Goal: Task Accomplishment & Management: Use online tool/utility

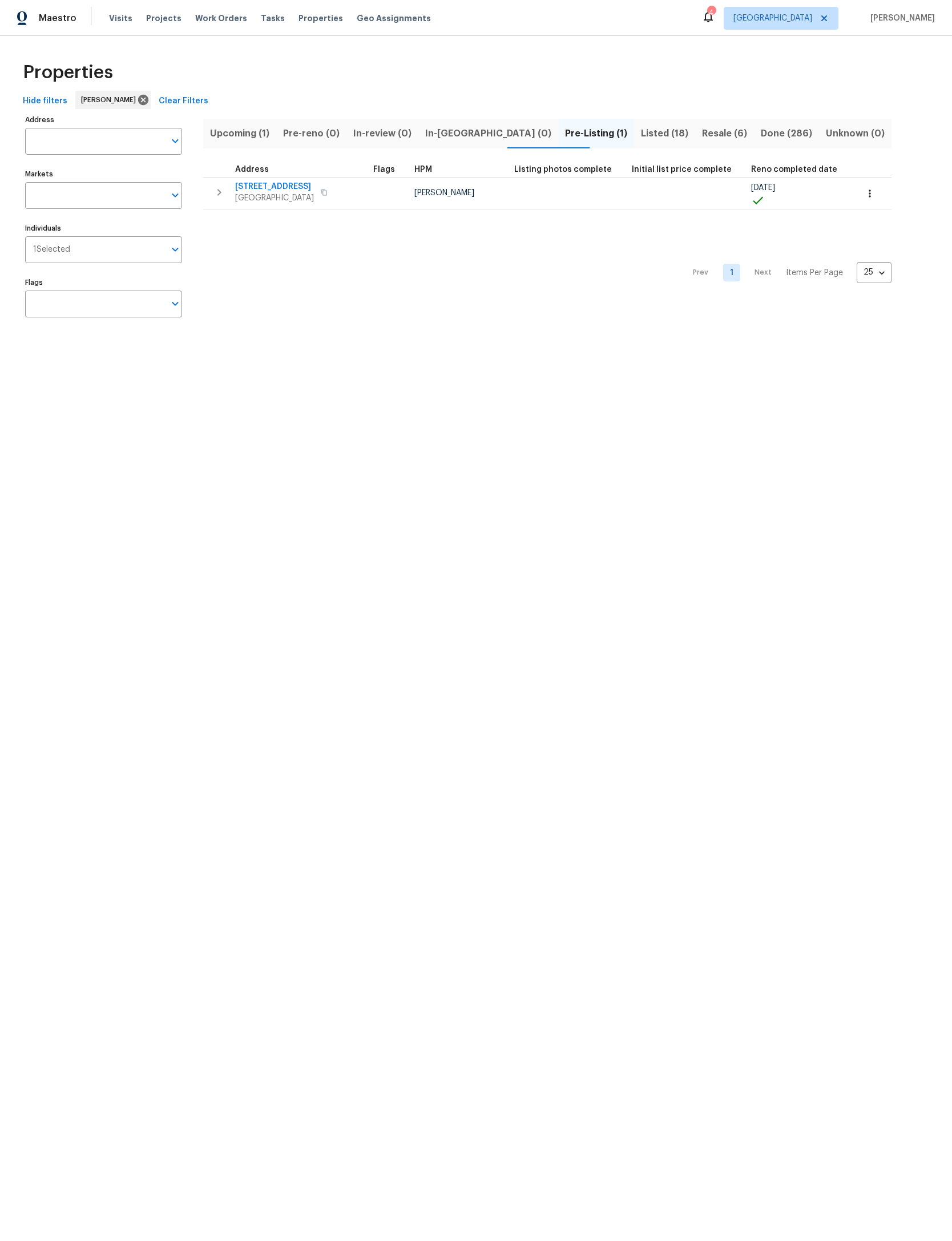
scroll to position [45, 0]
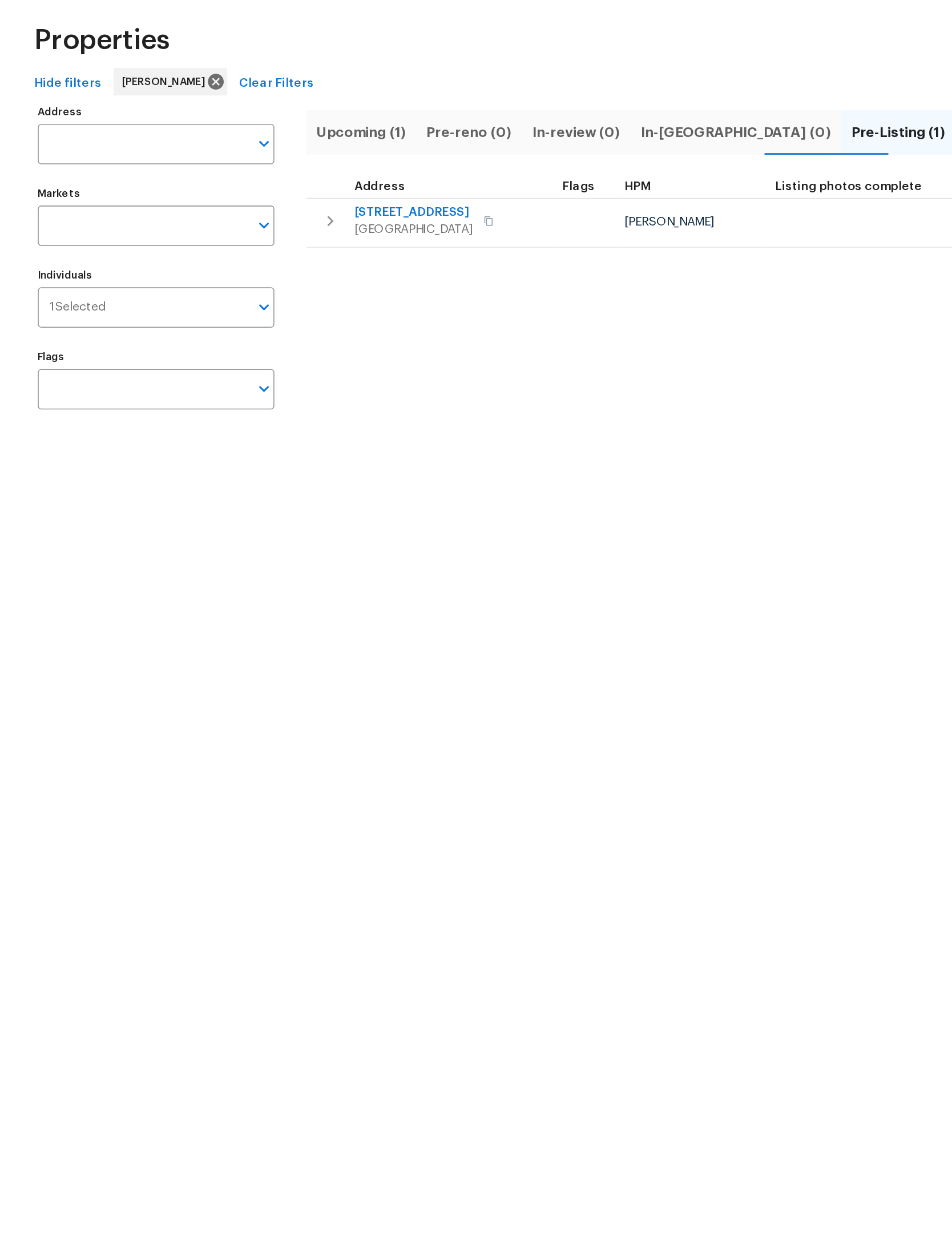
click at [113, 128] on input "Address" at bounding box center [94, 141] width 140 height 27
type input "gaillardia"
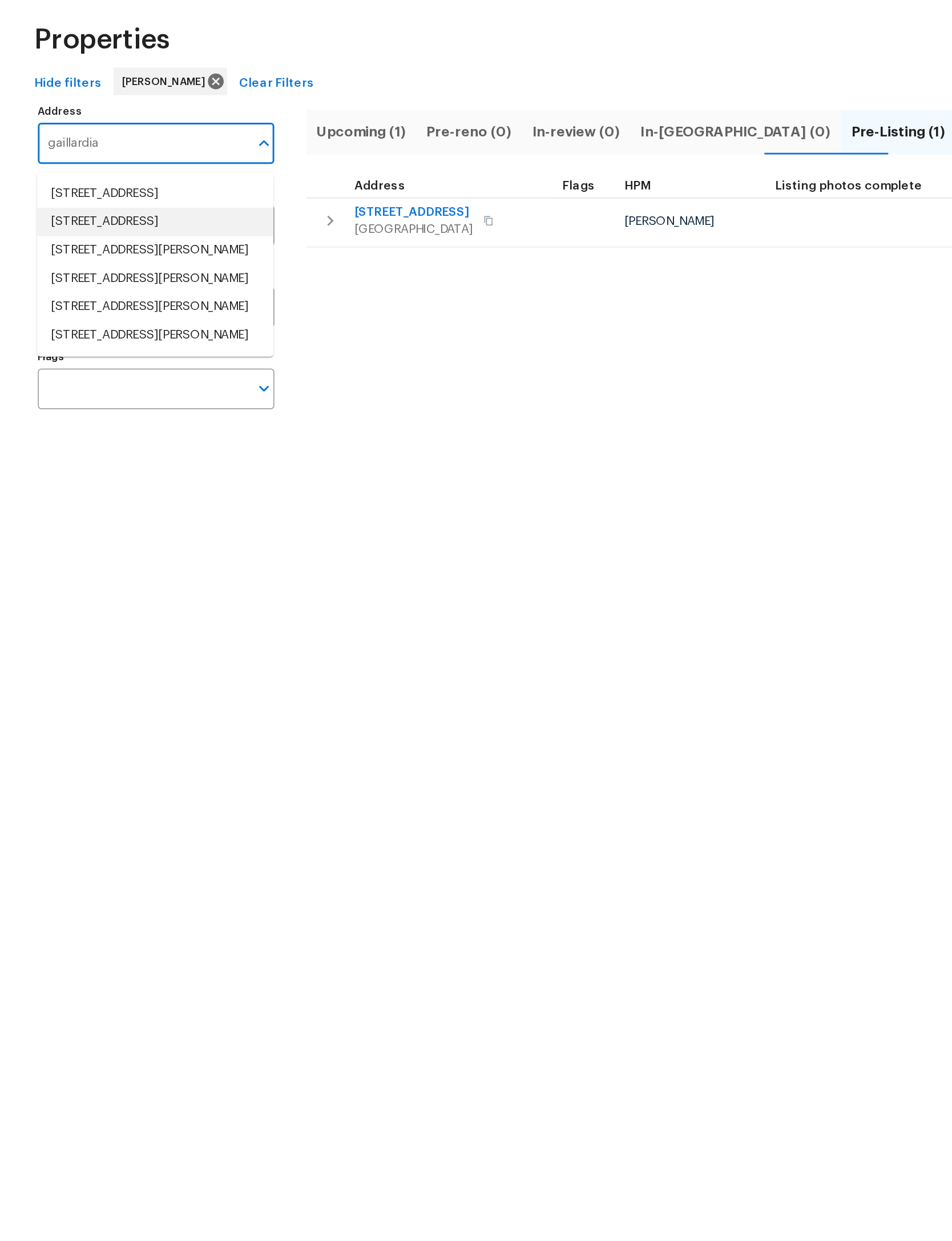
click at [106, 183] on li "2511 Gaillardia Rd Jacksonville FL 32211" at bounding box center [103, 193] width 157 height 19
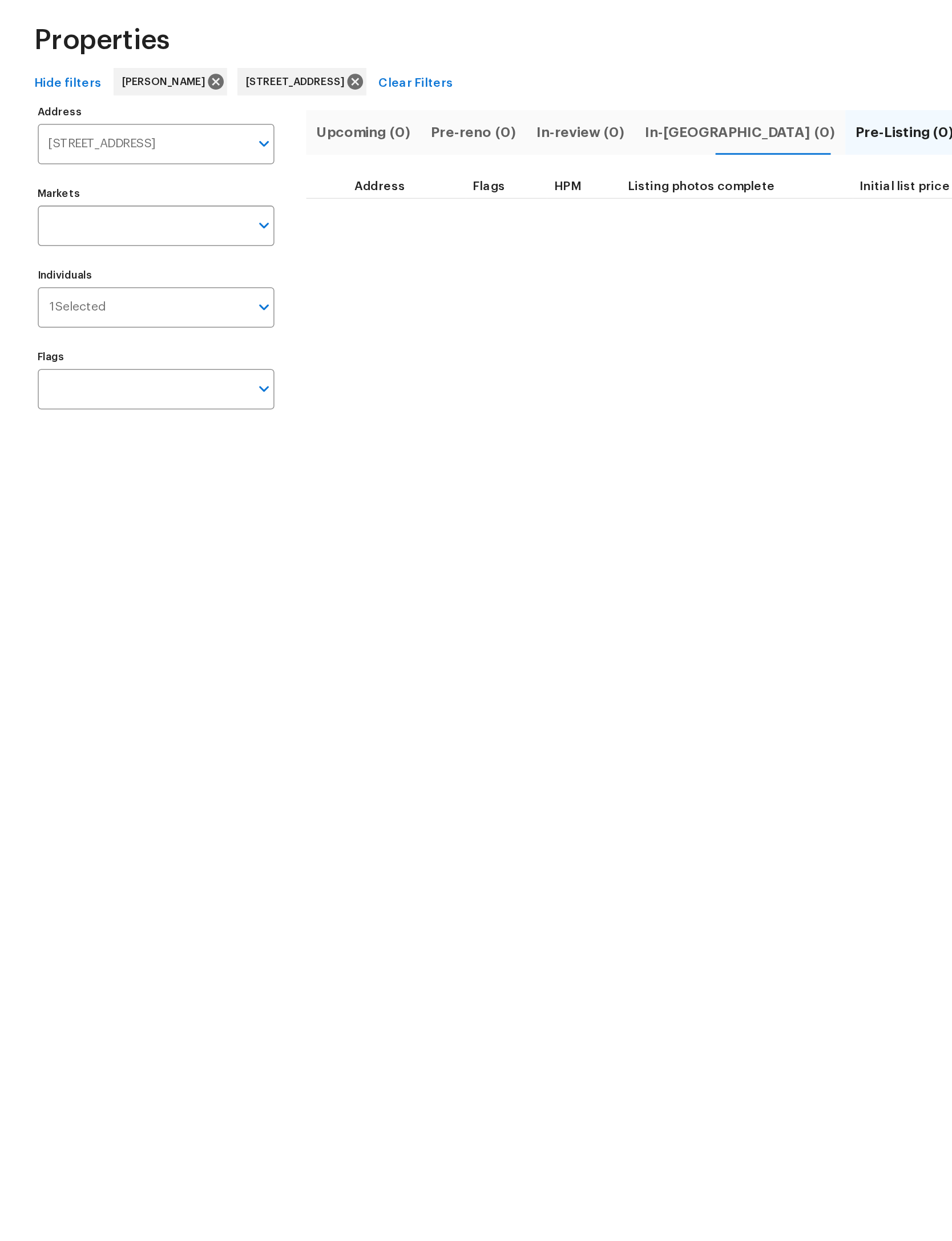
click at [647, 125] on span "Listed (1)" at bounding box center [667, 133] width 41 height 16
type input "2511 Gaillardia Rd Jacksonville FL 32211"
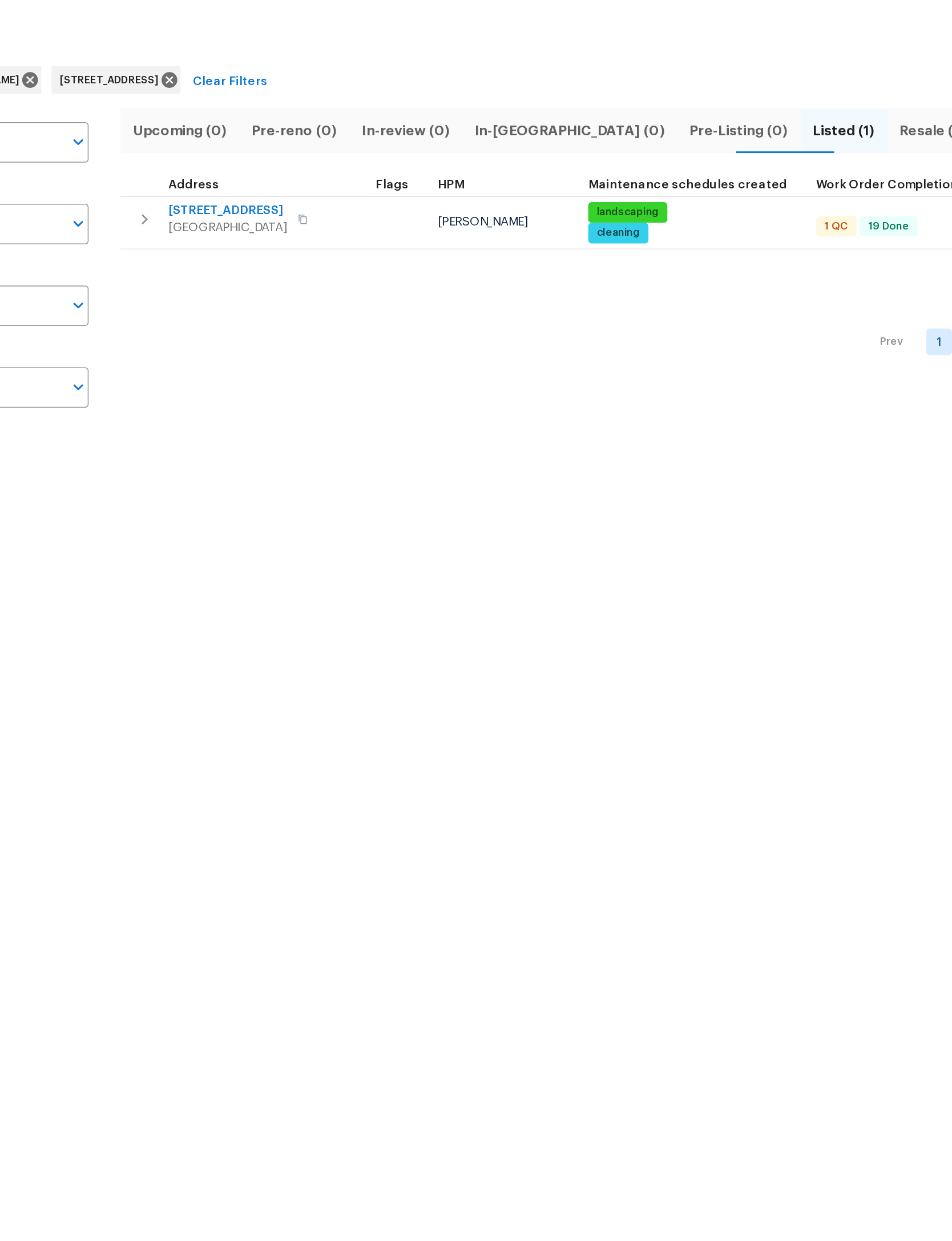
click at [235, 181] on span "2511 Gaillardia Rd" at bounding box center [274, 186] width 79 height 11
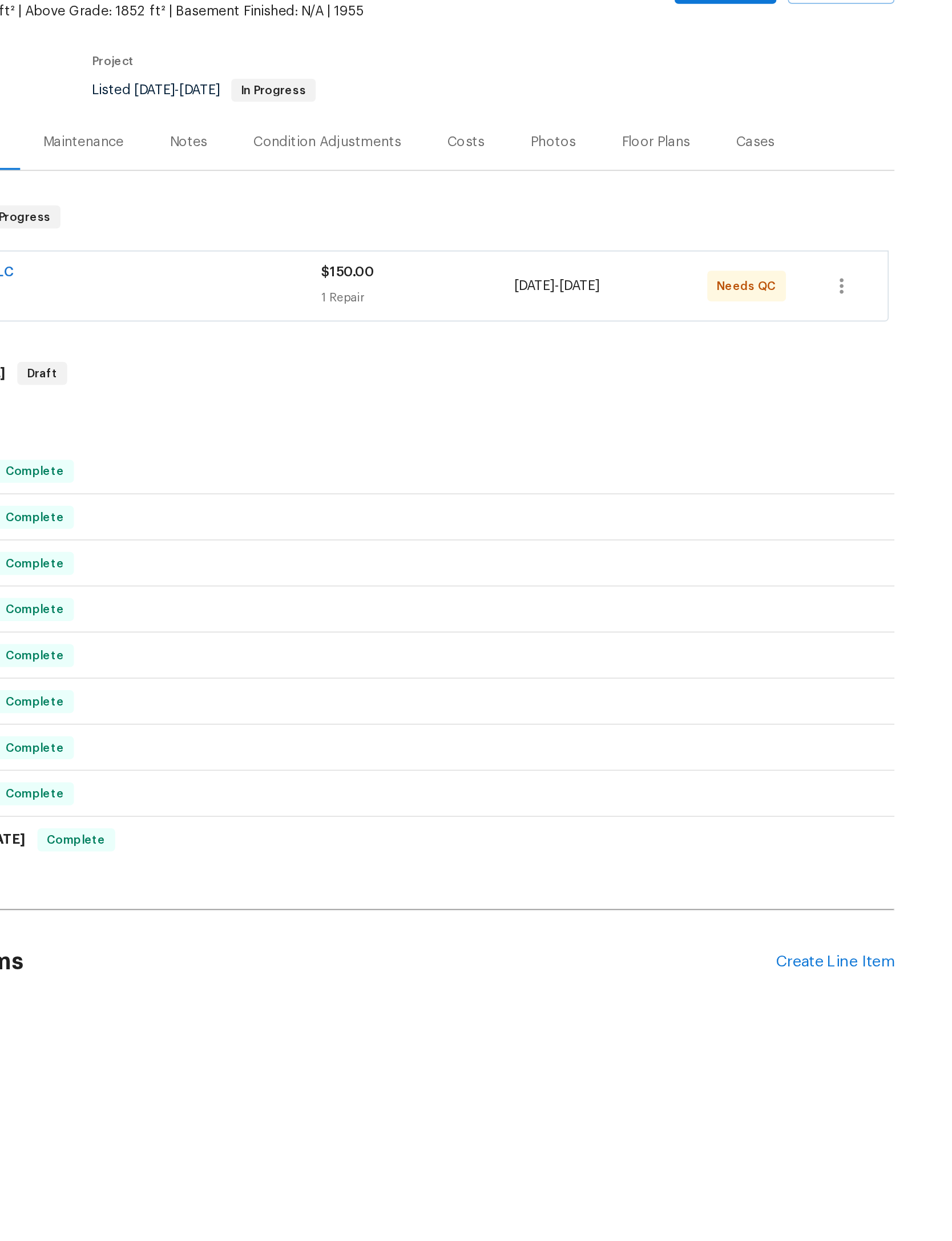
click at [171, 262] on div "Cacique Renovations LLC" at bounding box center [314, 268] width 286 height 13
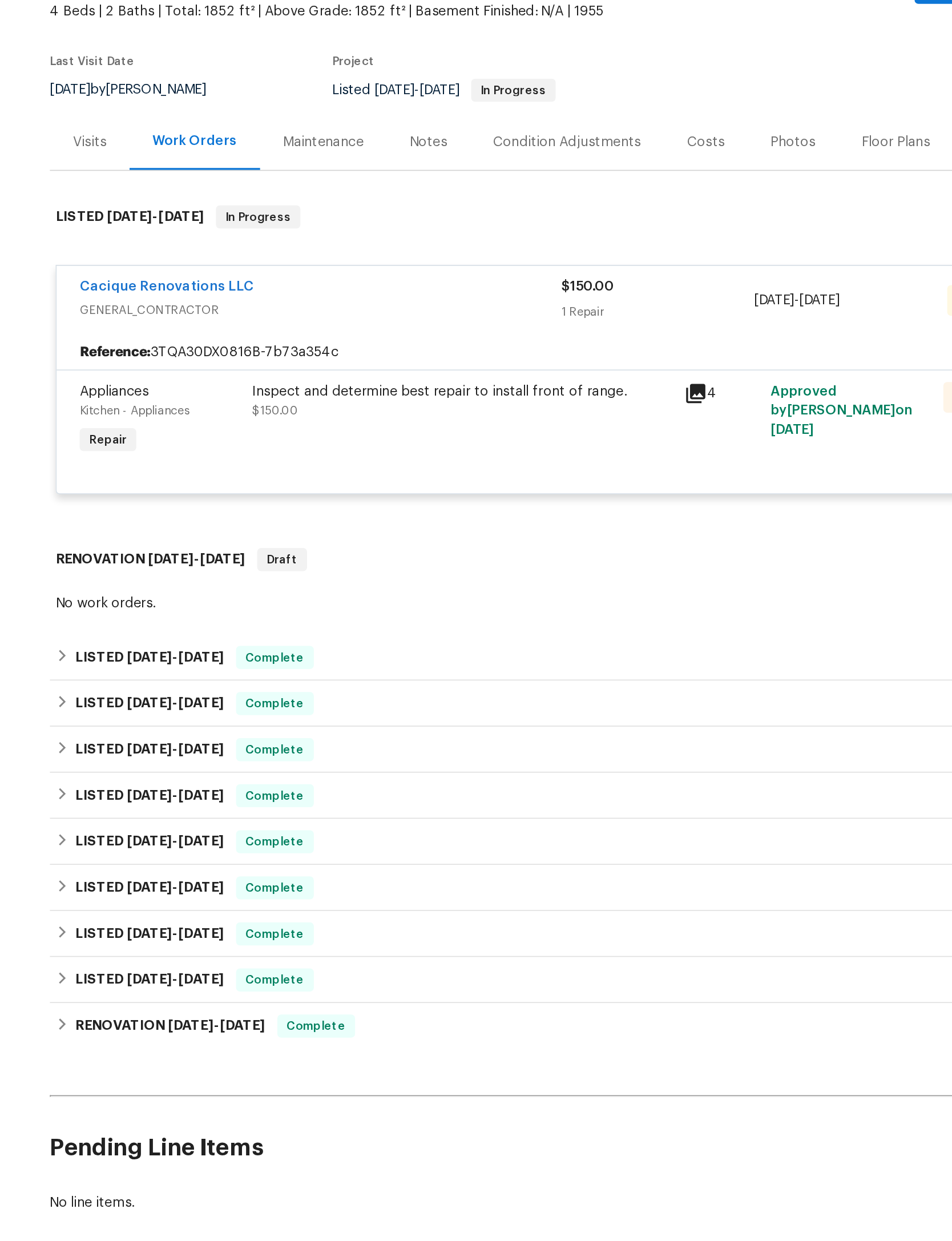
click at [281, 333] on div "Inspect and determine best repair to install front of range. $150.00" at bounding box center [399, 344] width 250 height 23
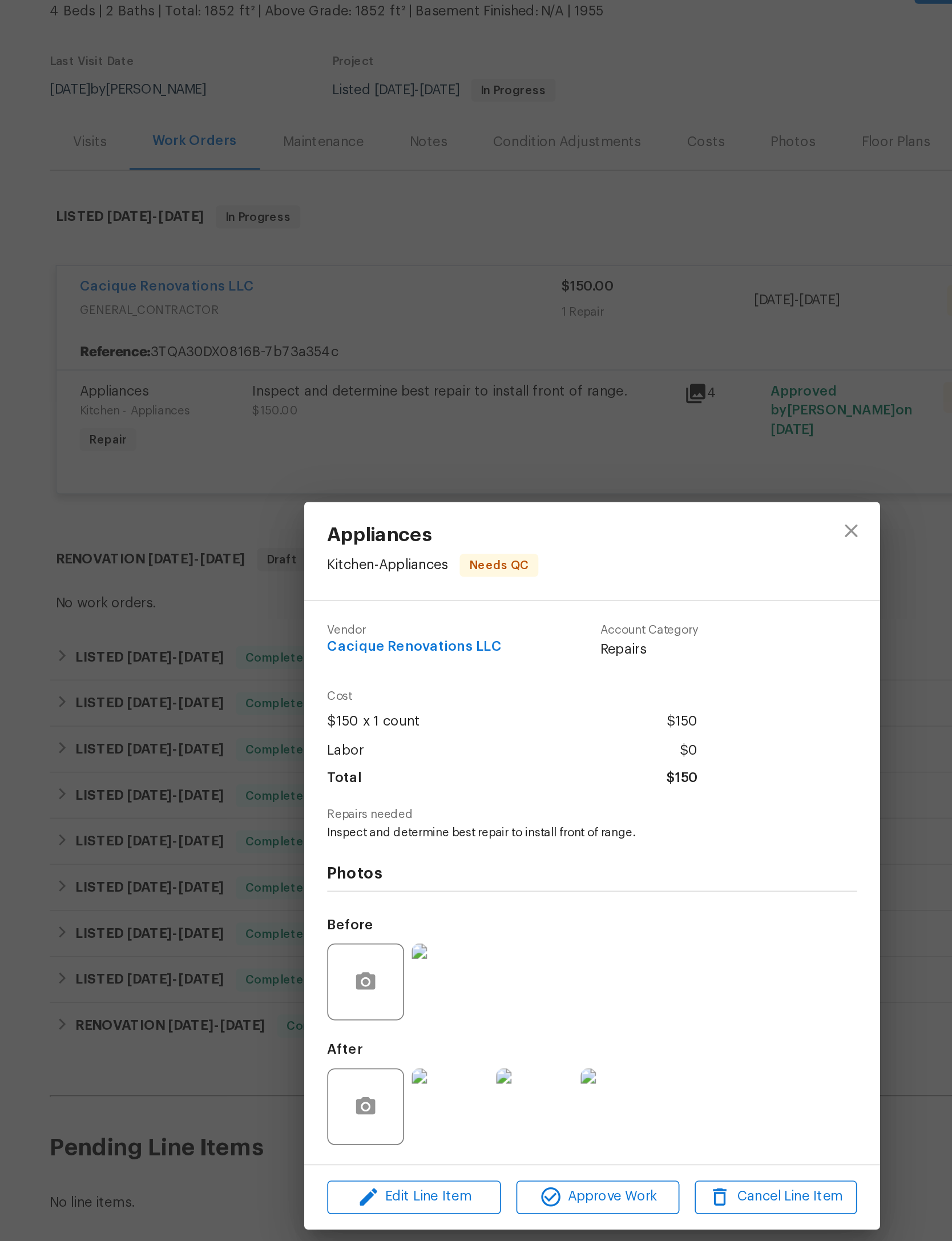
click at [369, 741] on img at bounding box center [392, 764] width 45 height 45
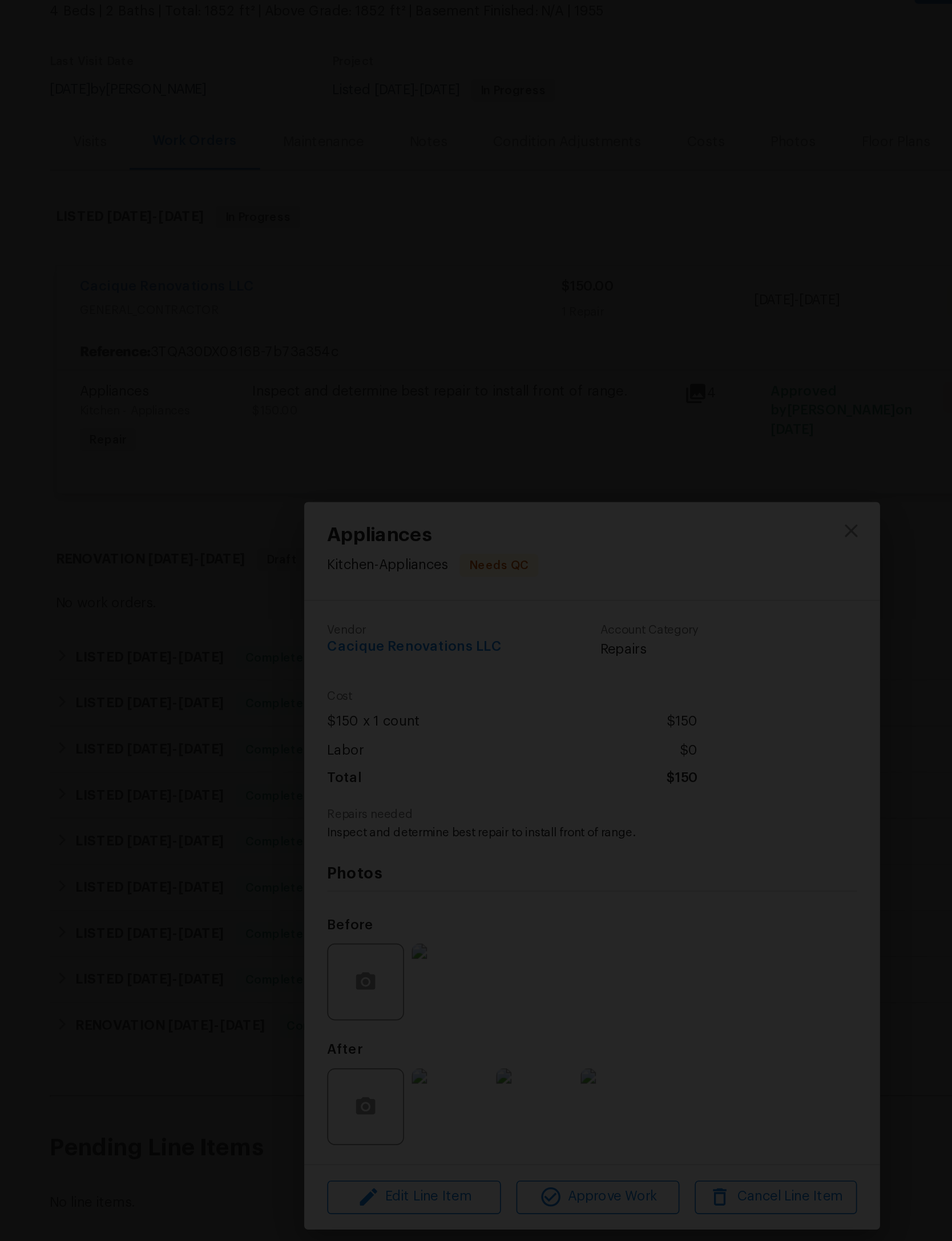
click at [533, 511] on img "Lightbox" at bounding box center [467, 620] width 952 height 1241
click at [532, 46] on div "Lightbox" at bounding box center [476, 620] width 952 height 1241
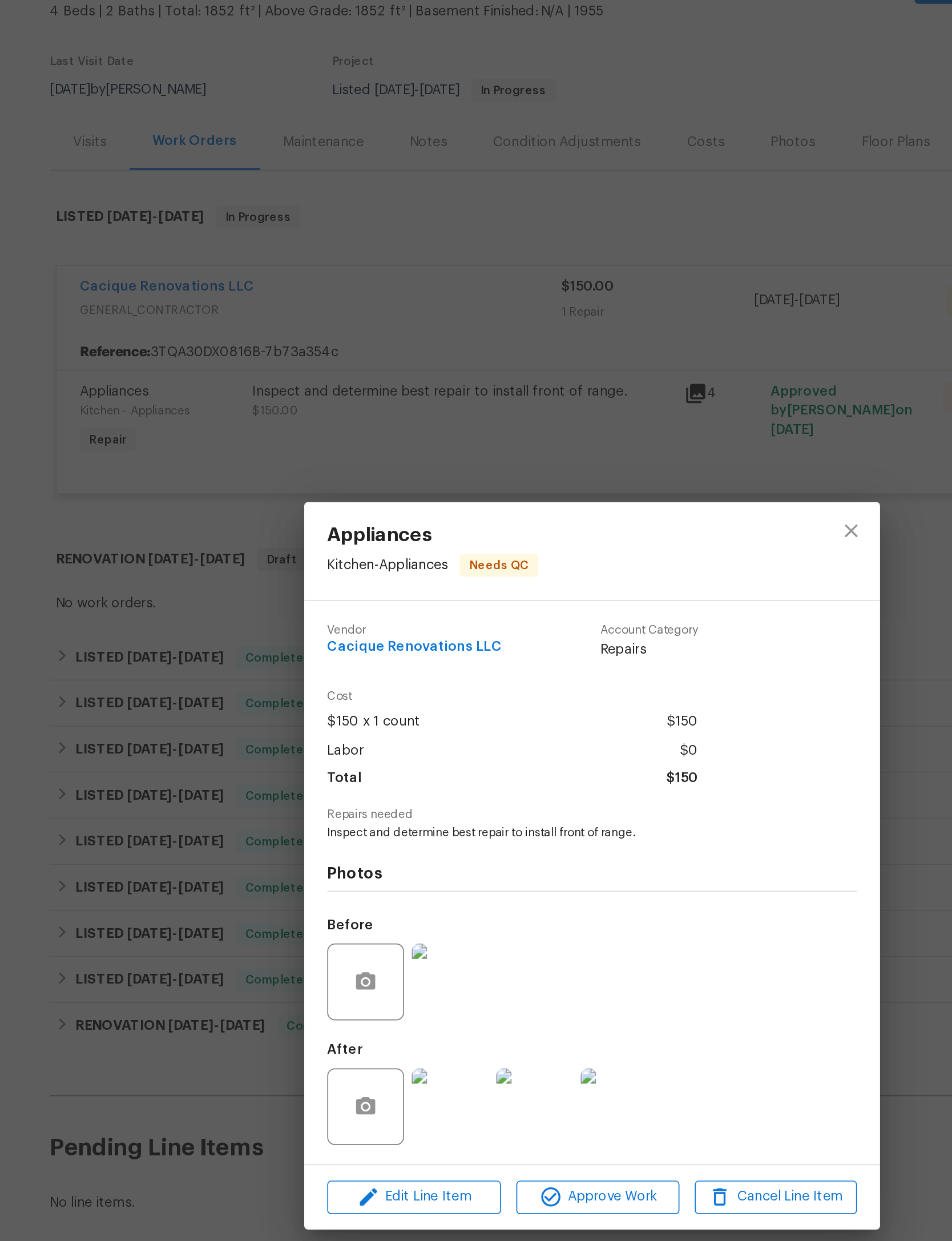
click at [549, 12] on div "Appliances Kitchen - Appliances Needs QC Vendor Cacique Renovations LLC Account…" at bounding box center [476, 620] width 952 height 1241
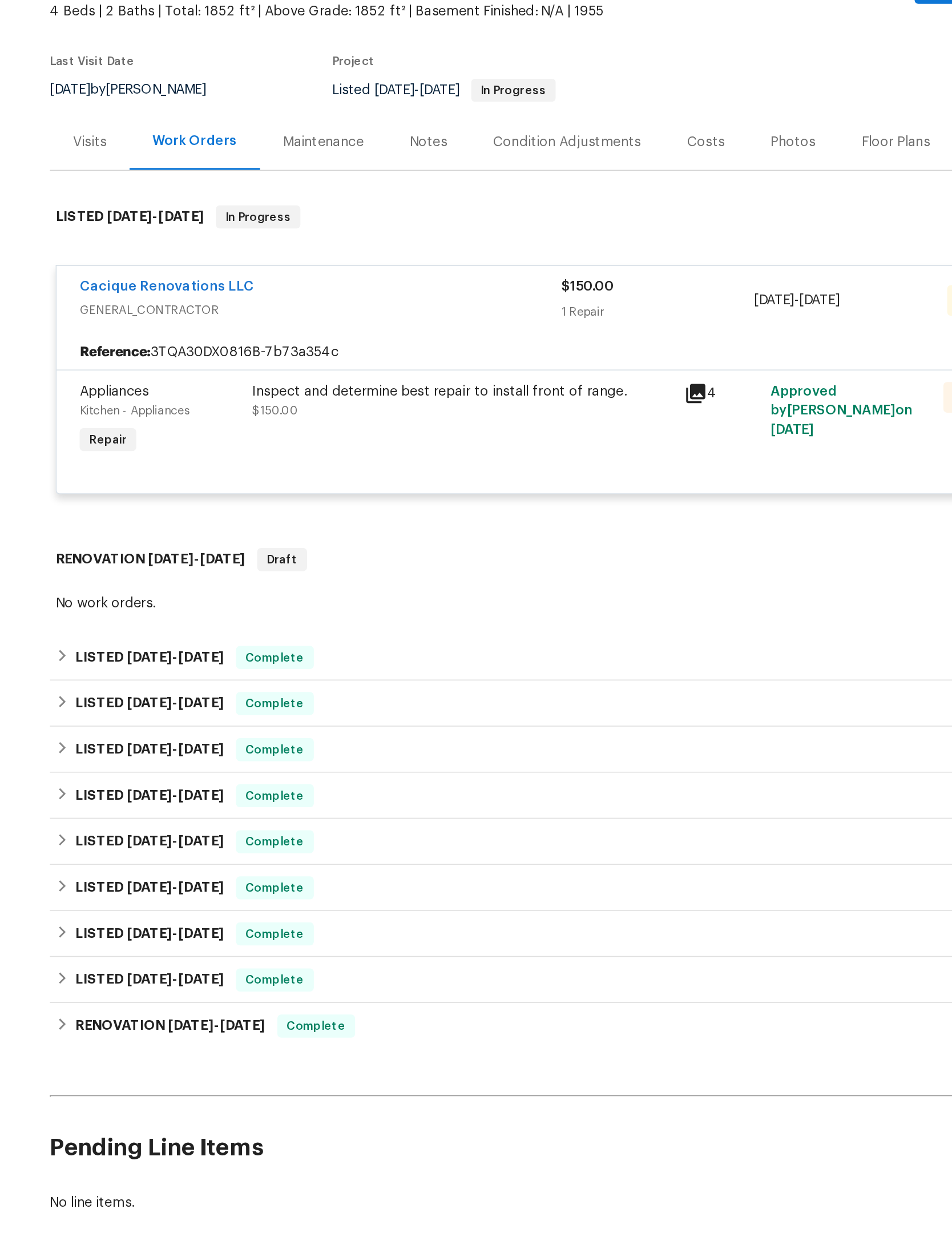
click at [458, 285] on div "1 Repair" at bounding box center [515, 291] width 115 height 11
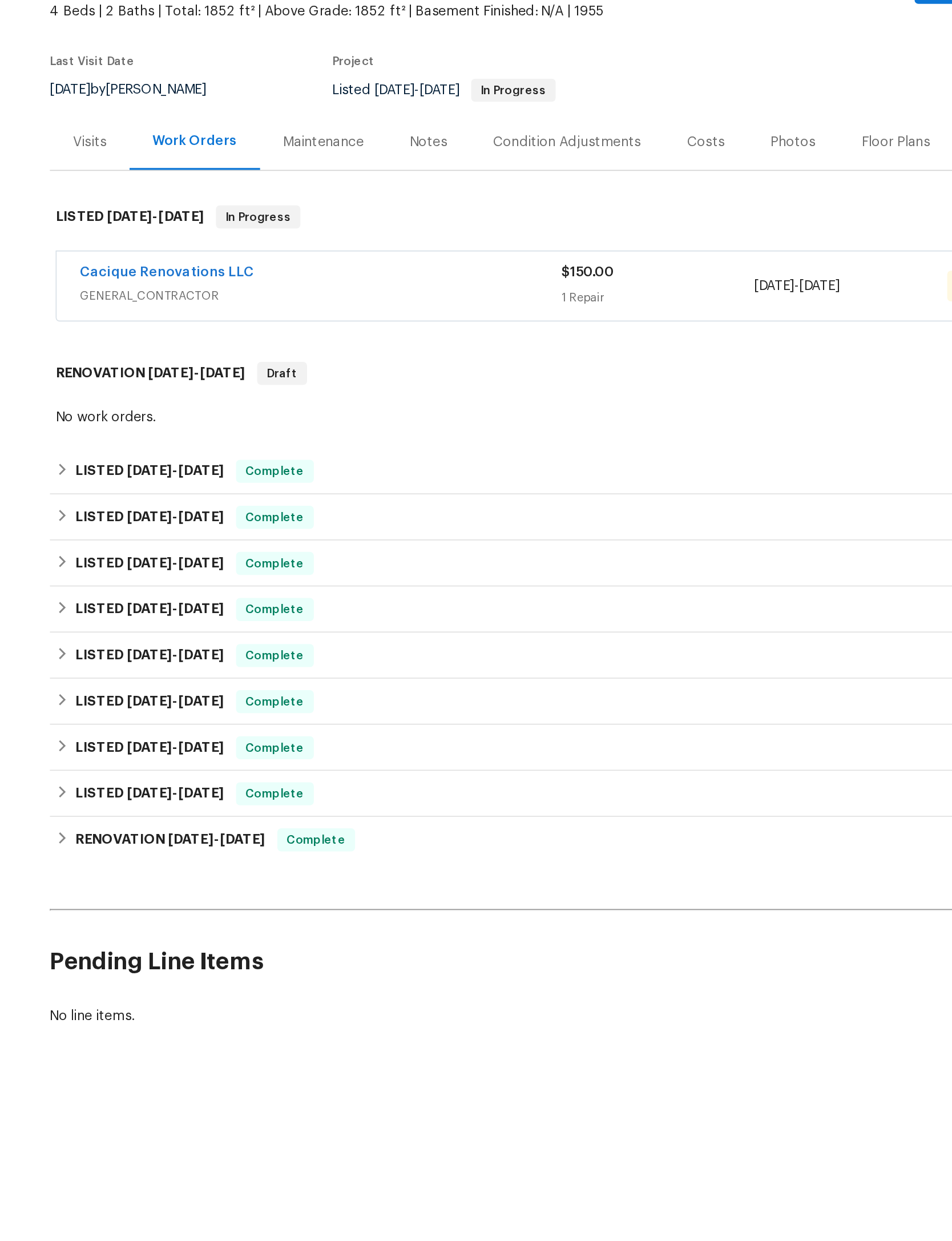
click at [458, 262] on div "$150.00" at bounding box center [515, 268] width 115 height 11
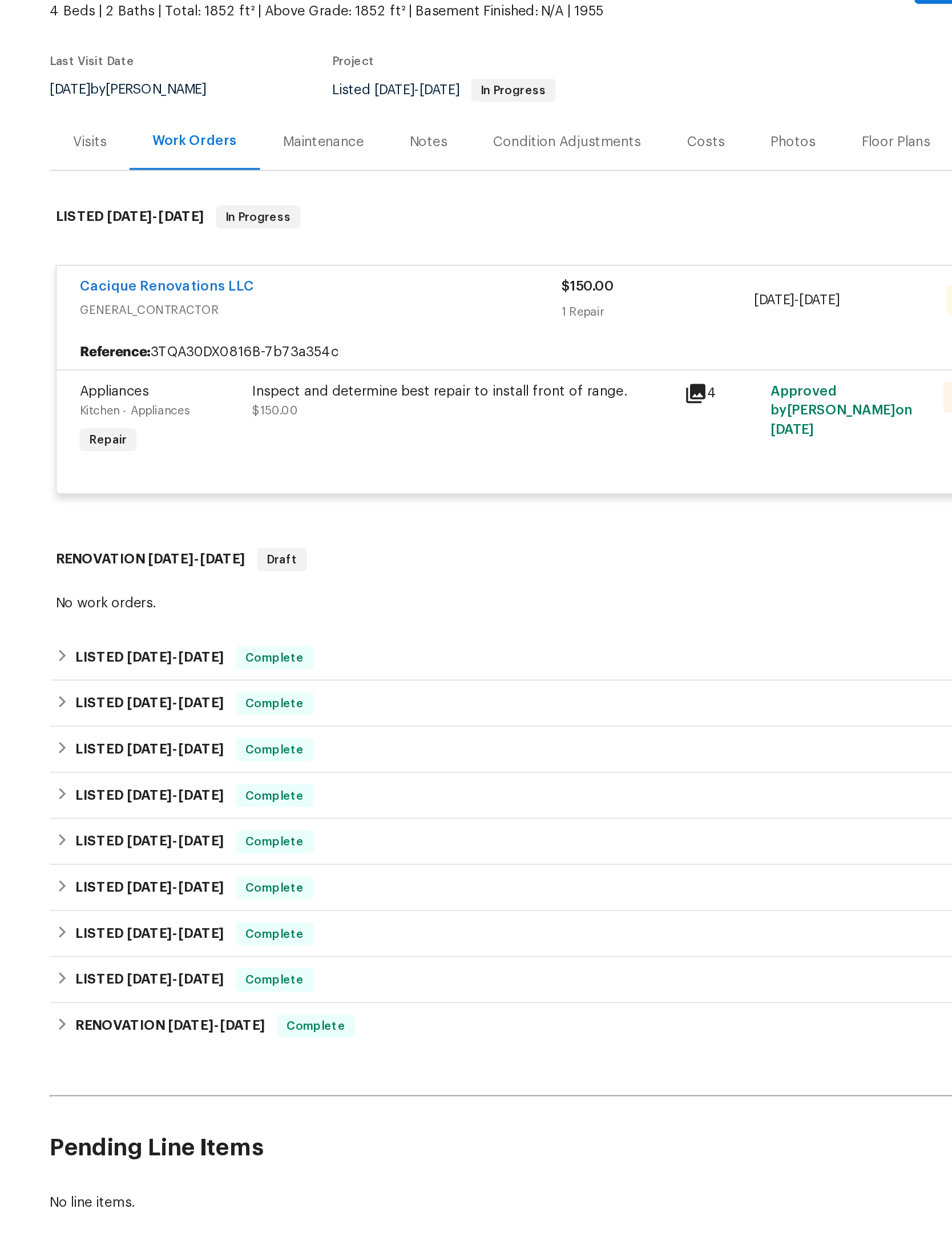
click at [380, 333] on div "Inspect and determine best repair to install front of range." at bounding box center [399, 339] width 250 height 11
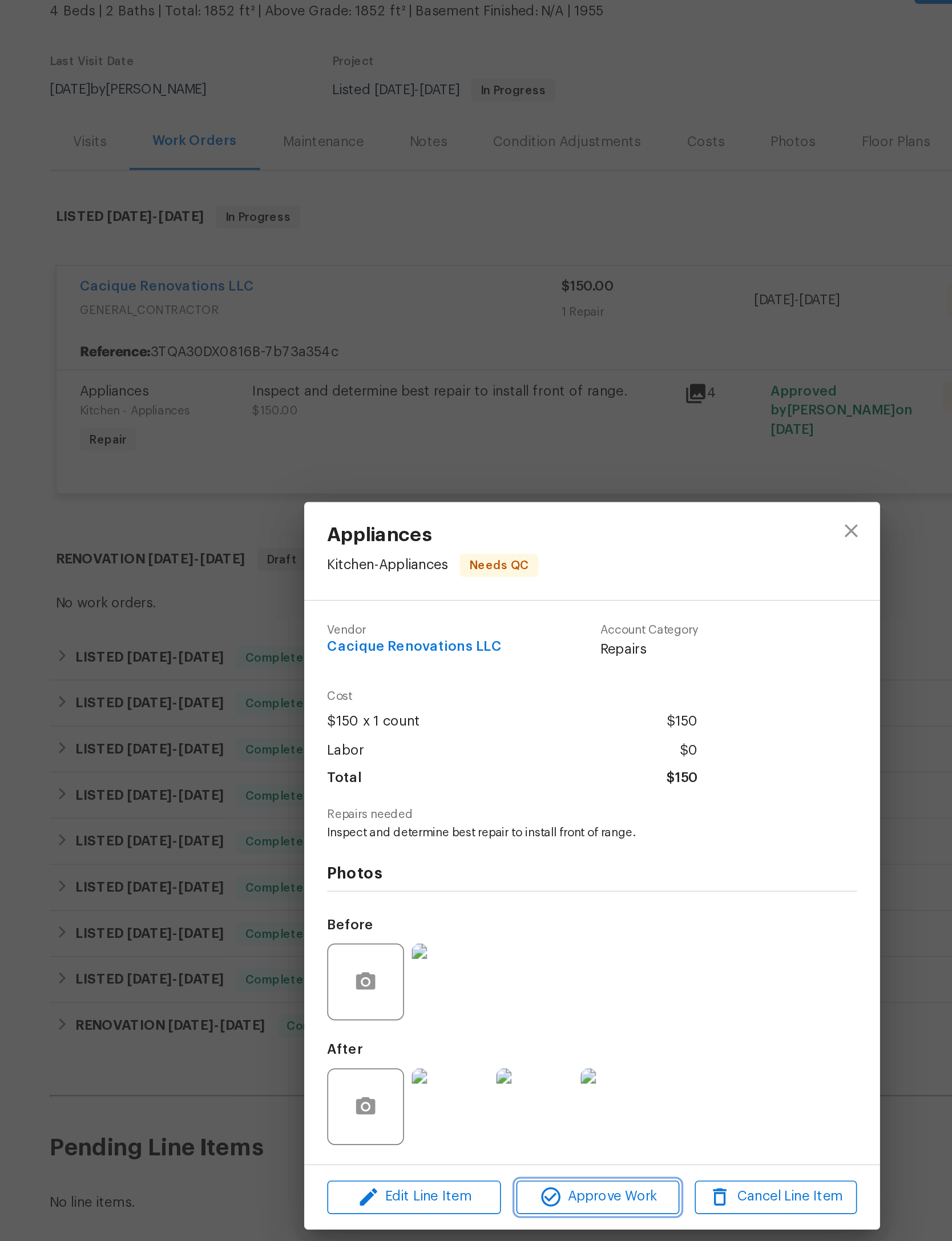
click at [434, 810] on span "Approve Work" at bounding box center [479, 817] width 90 height 14
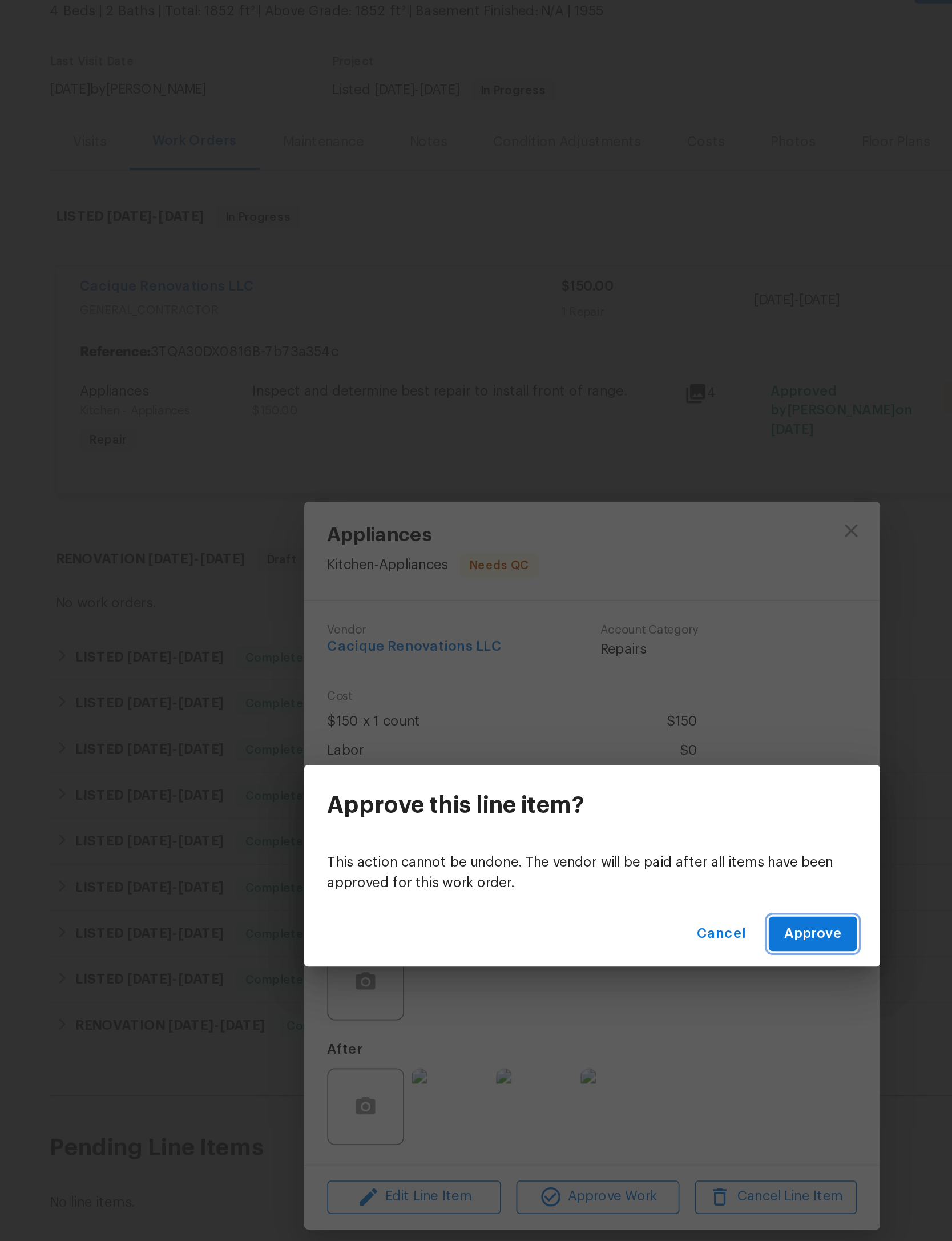
click at [590, 654] on span "Approve" at bounding box center [607, 661] width 34 height 14
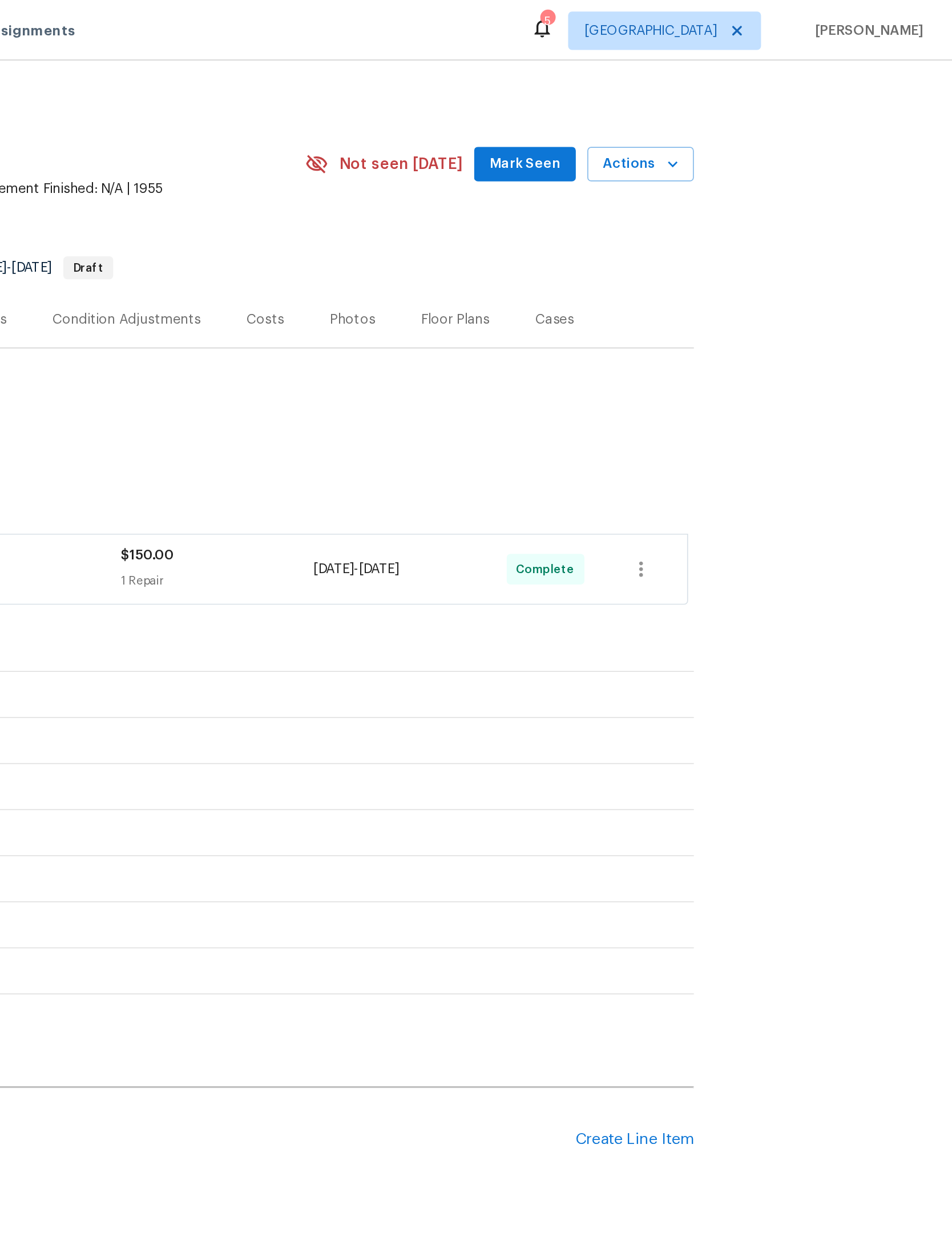
click at [677, 103] on span "Mark Seen" at bounding box center [698, 98] width 42 height 14
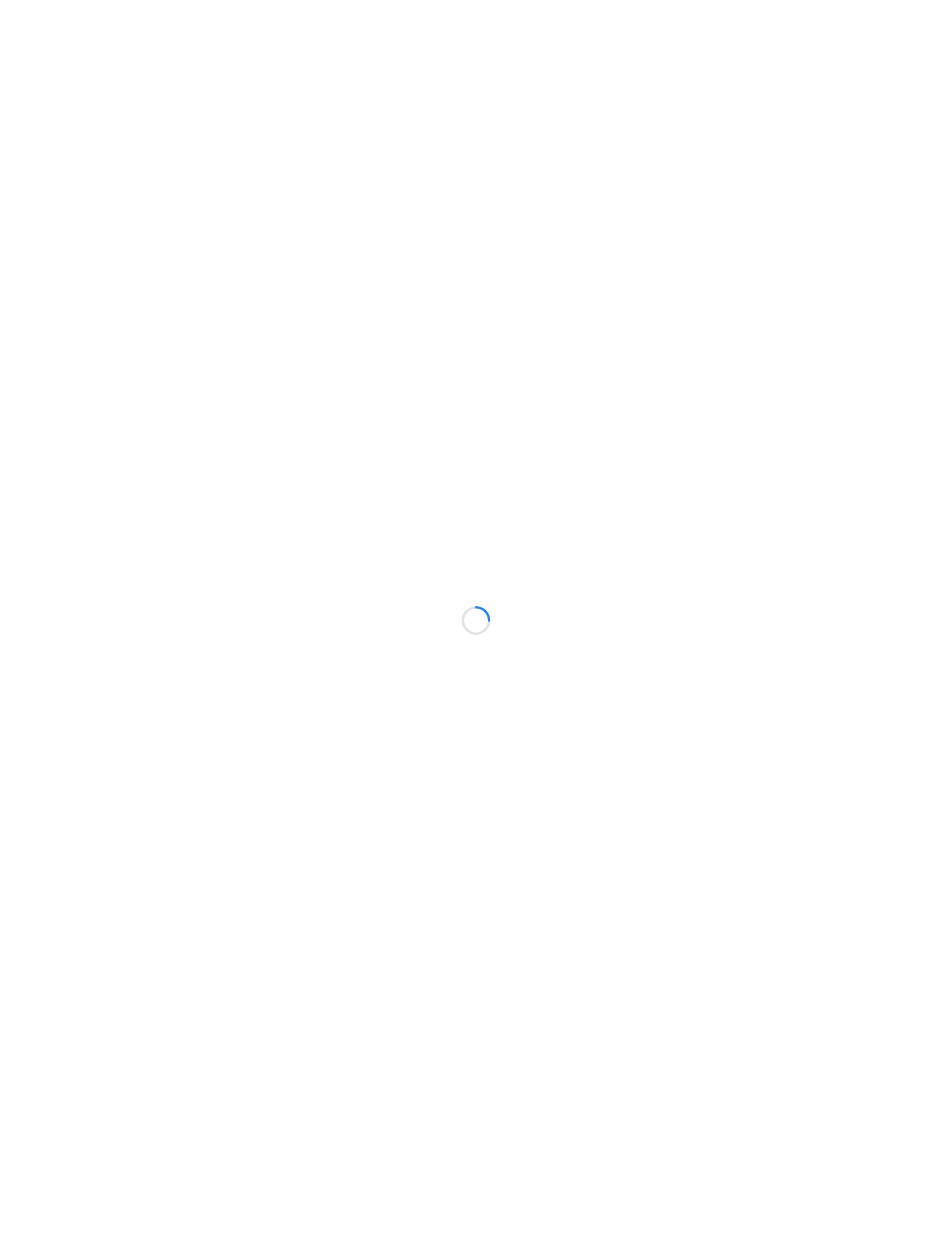
click at [59, 134] on div at bounding box center [476, 620] width 952 height 1241
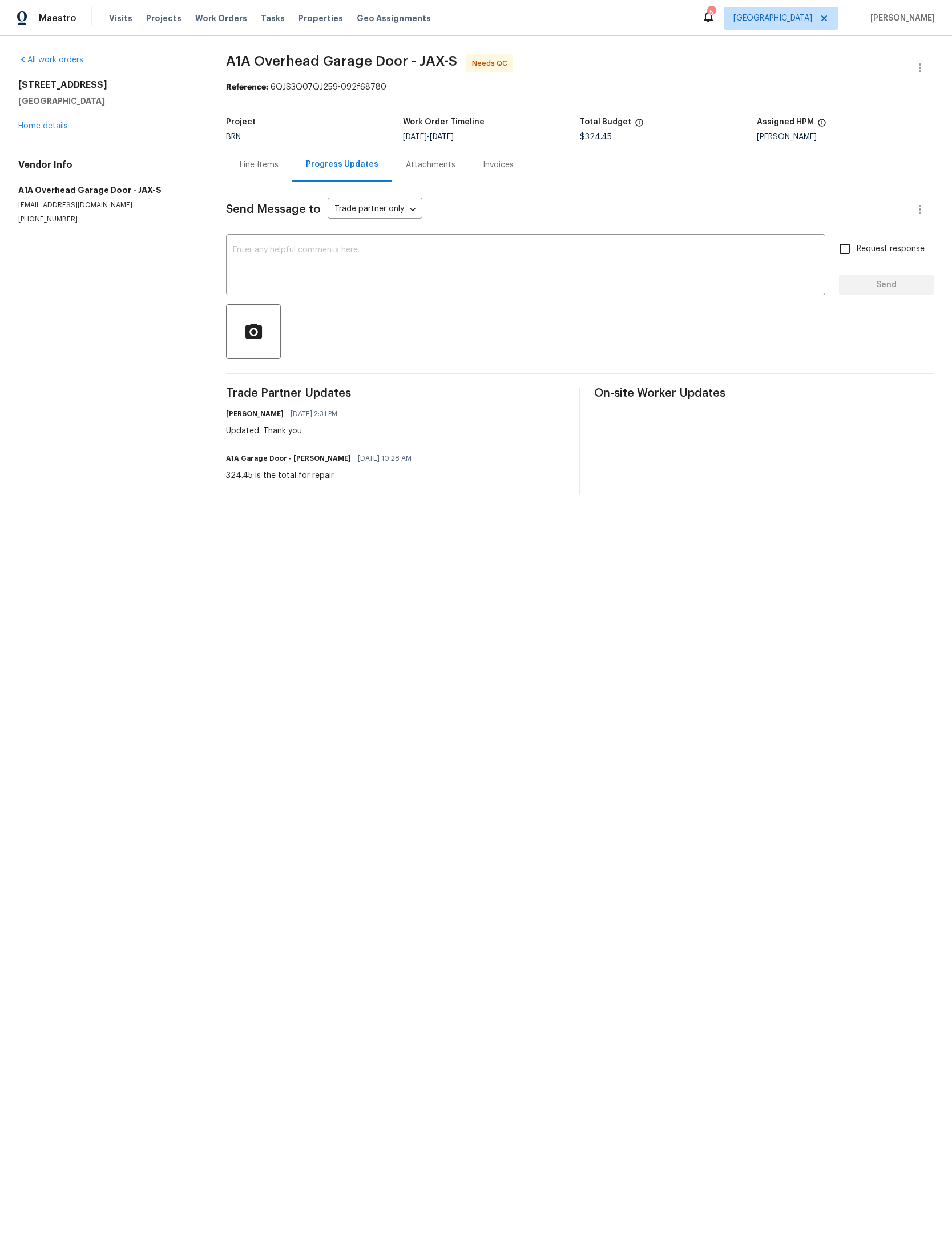
click at [266, 166] on div "Line Items" at bounding box center [259, 165] width 39 height 11
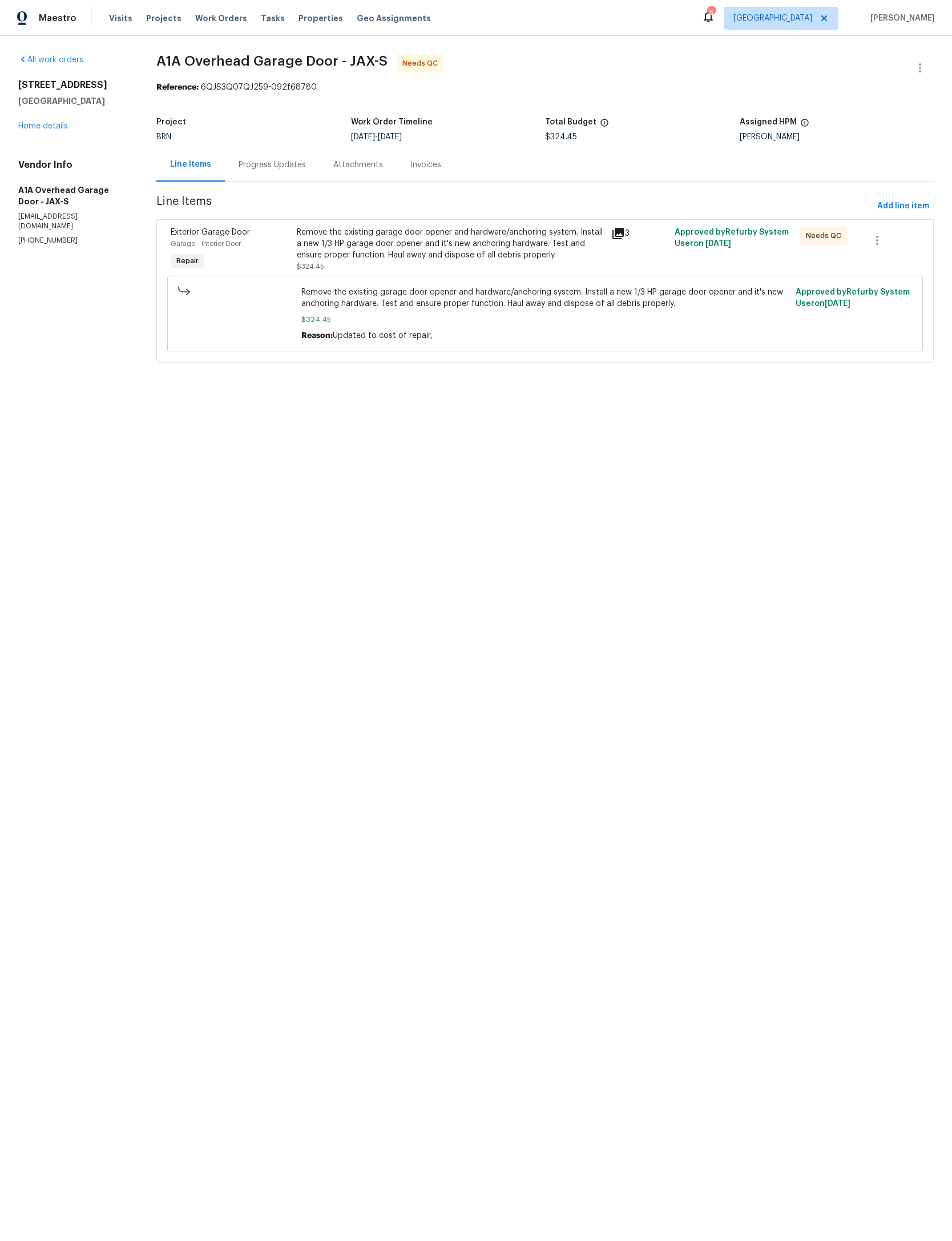
click at [498, 259] on div "Remove the existing garage door opener and hardware/anchoring system. Install a…" at bounding box center [450, 244] width 308 height 34
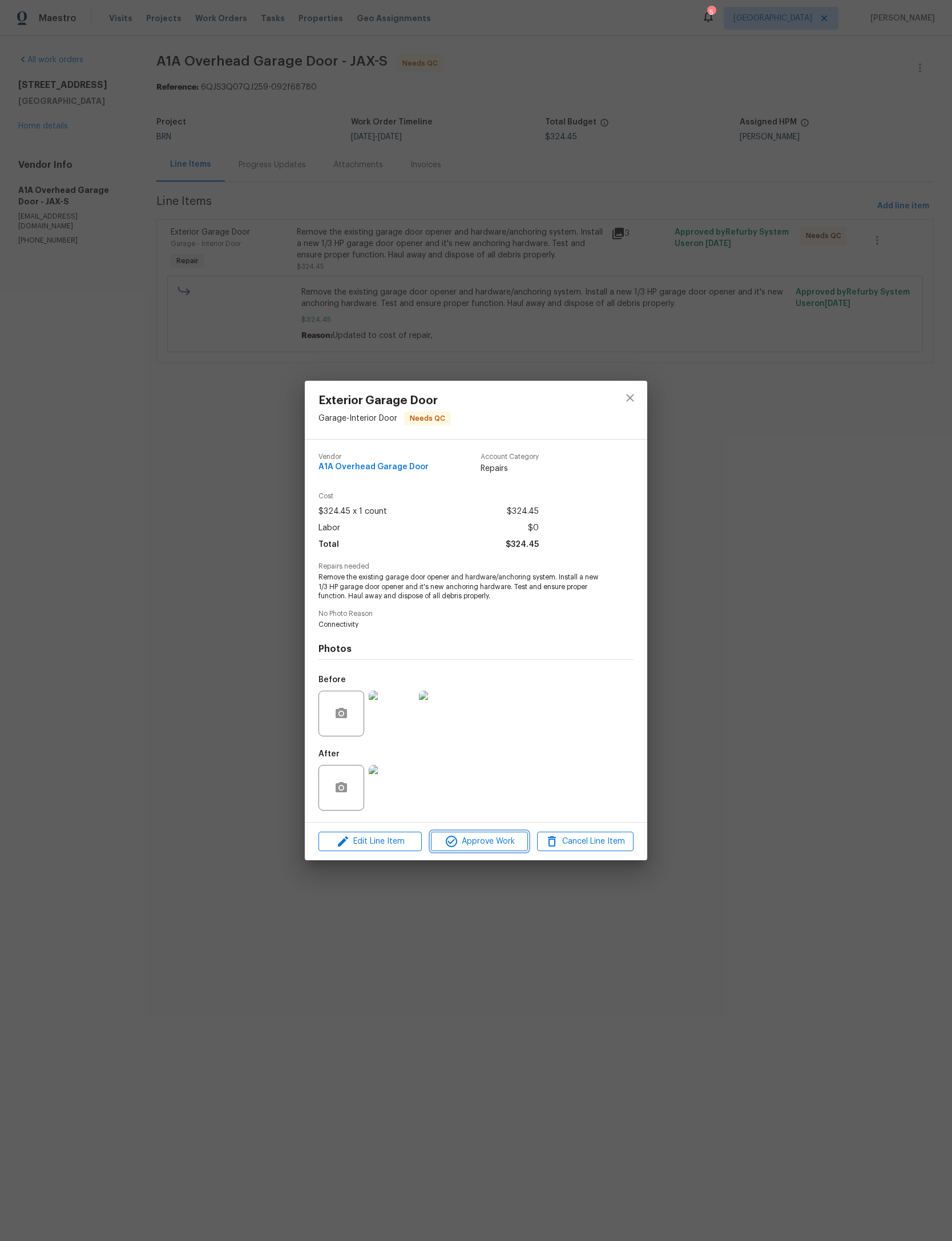
click at [501, 849] on span "Approve Work" at bounding box center [479, 842] width 90 height 14
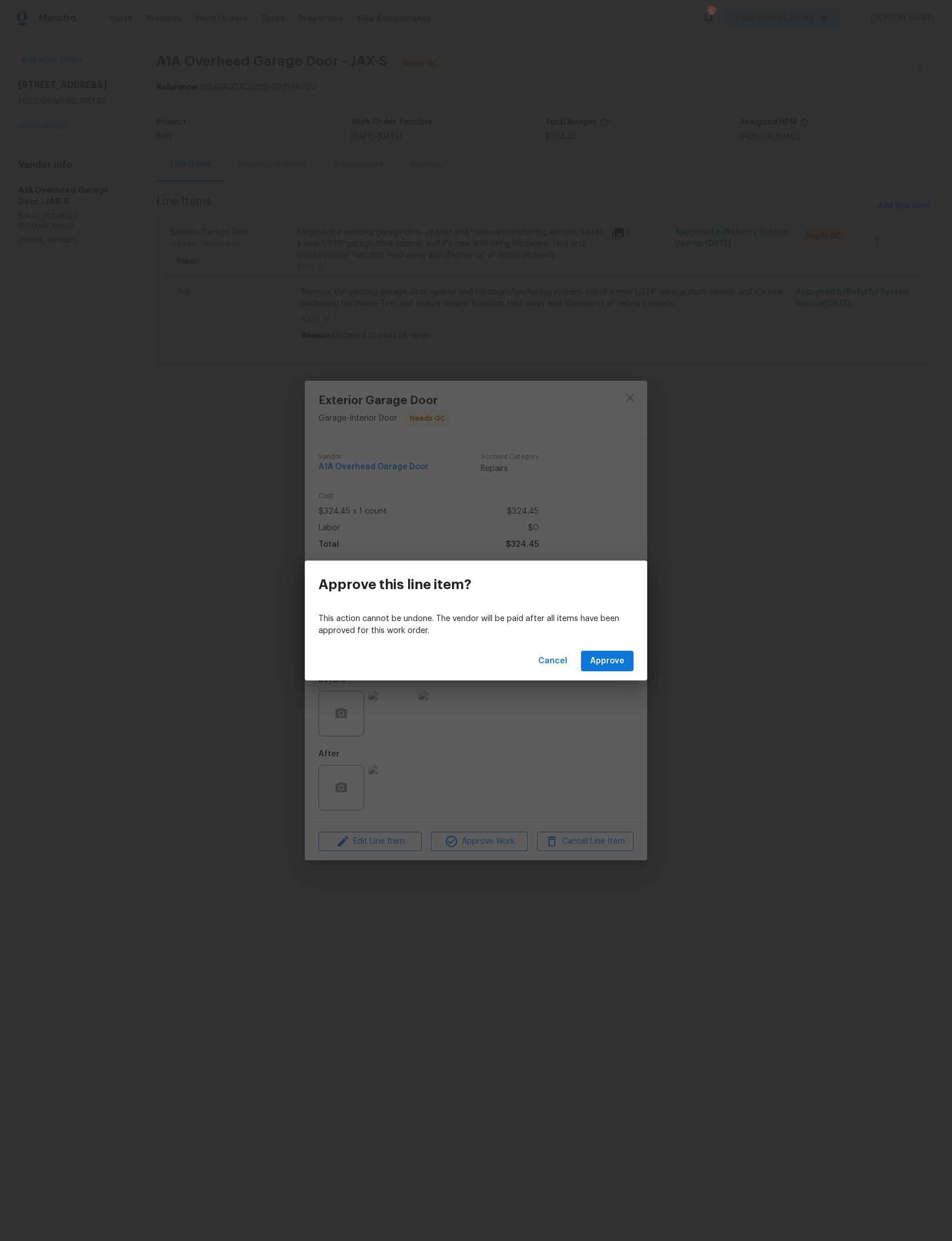
click at [635, 651] on div "Cancel Approve" at bounding box center [475, 662] width 342 height 40
click at [615, 664] on span "Approve" at bounding box center [607, 661] width 34 height 14
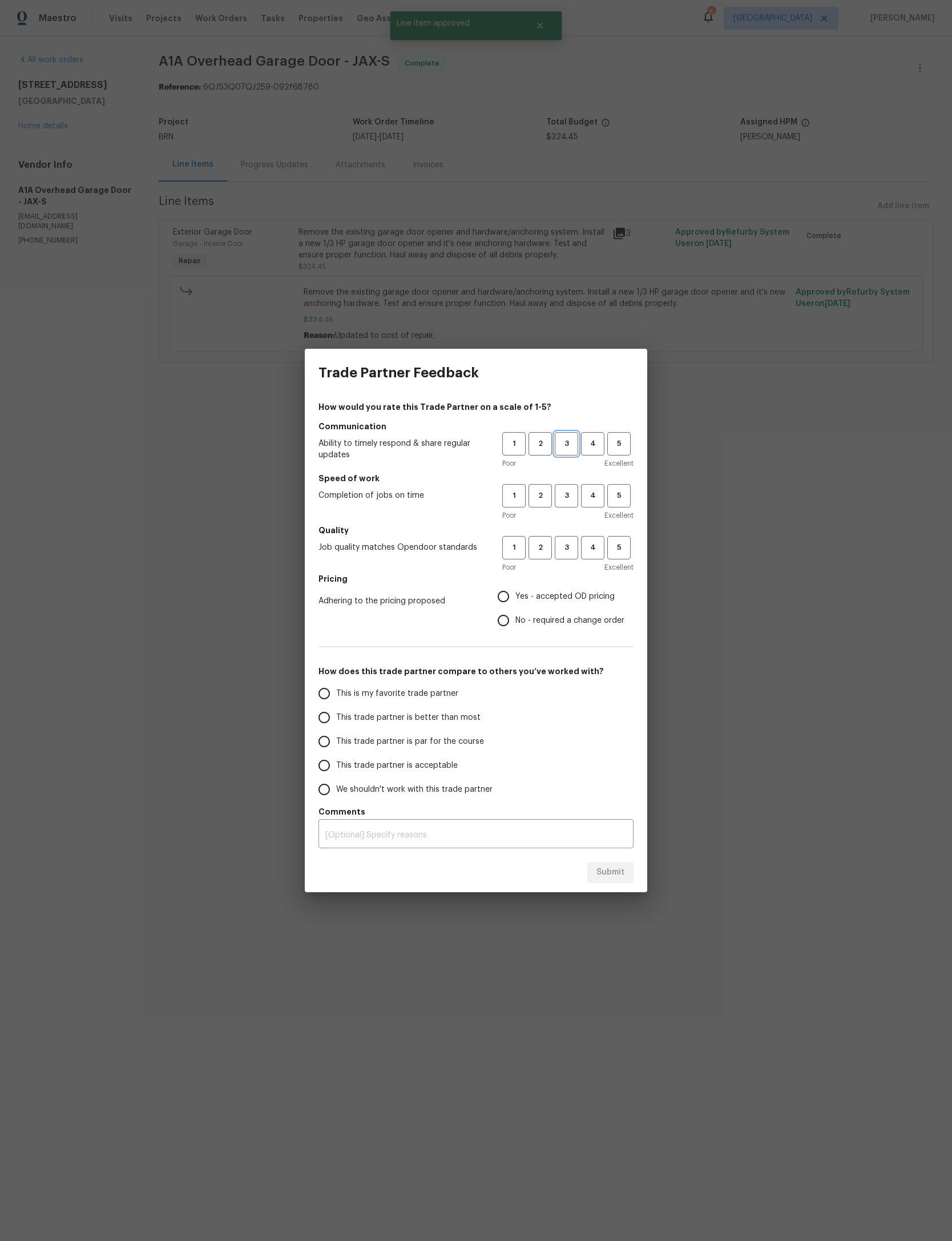
click at [574, 433] on button "3" at bounding box center [566, 443] width 23 height 23
click at [570, 489] on span "3" at bounding box center [567, 496] width 21 height 13
click at [577, 546] on span "3" at bounding box center [567, 548] width 21 height 13
click at [564, 598] on span "Yes - accepted OD pricing" at bounding box center [565, 596] width 99 height 12
click at [516, 598] on input "Yes - accepted OD pricing" at bounding box center [504, 596] width 24 height 24
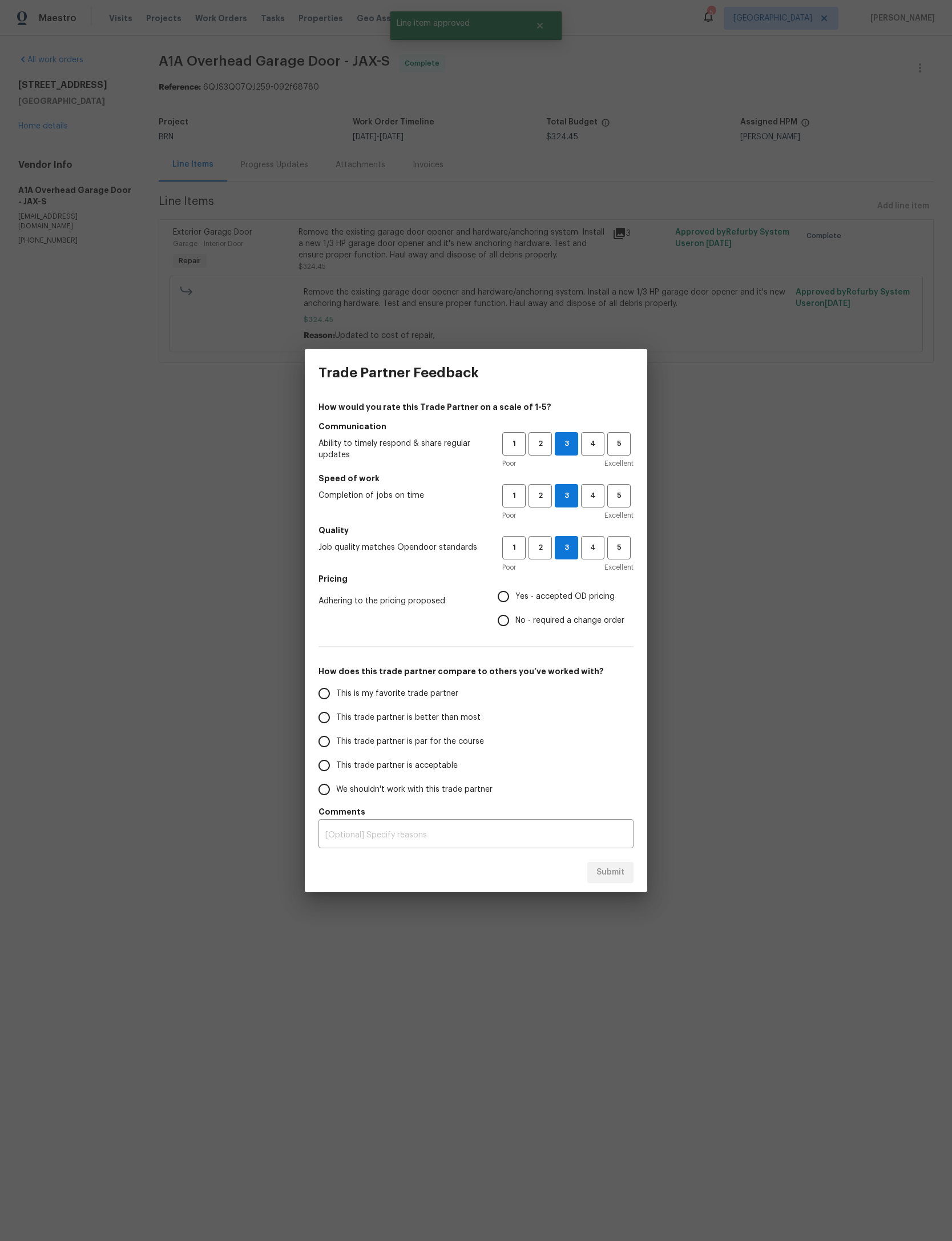
radio input "true"
click at [448, 739] on span "This trade partner is par for the course" at bounding box center [410, 742] width 148 height 12
click at [336, 739] on input "This trade partner is par for the course" at bounding box center [324, 742] width 24 height 24
click at [610, 876] on span "Submit" at bounding box center [610, 873] width 28 height 14
radio input "true"
